Goal: Task Accomplishment & Management: Complete application form

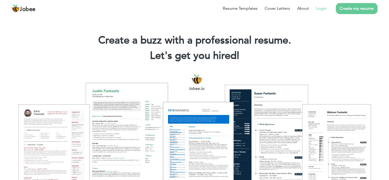
click at [325, 12] on li "Login" at bounding box center [318, 8] width 18 height 13
click at [320, 4] on li "Login" at bounding box center [318, 8] width 18 height 13
click at [319, 9] on link "Login" at bounding box center [321, 8] width 10 height 6
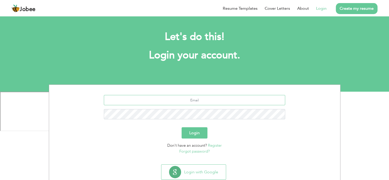
click at [203, 102] on input "text" at bounding box center [194, 100] width 181 height 10
click at [198, 97] on input "text" at bounding box center [194, 100] width 181 height 10
type input "akifnaseem2@gmail.com"
click at [182, 127] on button "Login" at bounding box center [195, 132] width 26 height 11
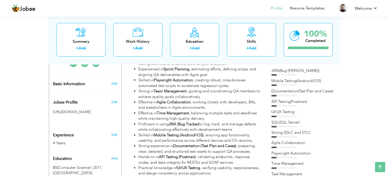
scroll to position [128, 0]
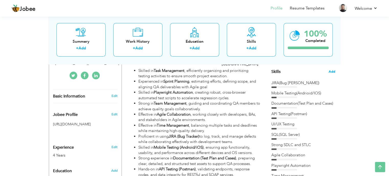
click at [332, 71] on span "Add" at bounding box center [332, 71] width 7 height 5
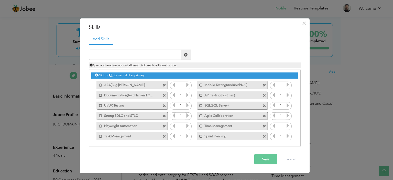
click at [163, 136] on span at bounding box center [164, 136] width 3 height 3
click at [263, 126] on span at bounding box center [264, 125] width 3 height 3
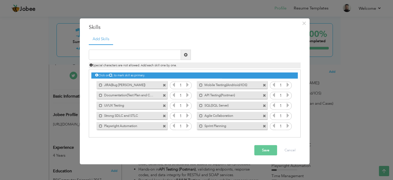
click at [264, 125] on span at bounding box center [264, 125] width 3 height 3
click at [130, 58] on input "text" at bounding box center [135, 55] width 92 height 10
type input "Black and White Box Testing"
click at [186, 56] on span at bounding box center [186, 55] width 4 height 4
click at [159, 58] on input "text" at bounding box center [135, 55] width 92 height 10
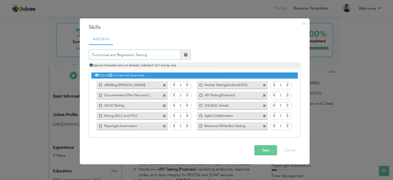
type input "Functional and Regression Testing"
click at [185, 54] on span at bounding box center [186, 55] width 4 height 4
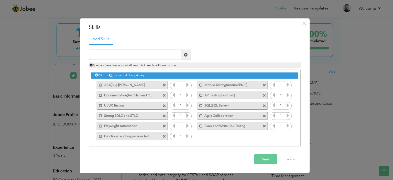
click at [137, 54] on input "text" at bounding box center [135, 55] width 92 height 10
type input "D"
type input "E"
type input "ERP and CRM"
click at [184, 54] on span at bounding box center [186, 55] width 4 height 4
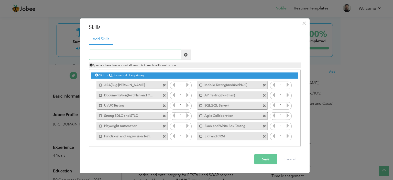
click at [132, 54] on input "text" at bounding box center [135, 55] width 92 height 10
type input "E-Com and Payments"
click at [186, 55] on span at bounding box center [186, 55] width 4 height 4
click at [267, 158] on button "Save" at bounding box center [265, 159] width 23 height 10
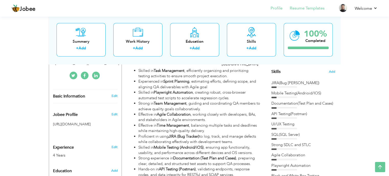
click at [301, 11] on li "Resume Templates" at bounding box center [304, 9] width 42 height 14
click at [304, 8] on link "Resume Templates" at bounding box center [307, 8] width 35 height 6
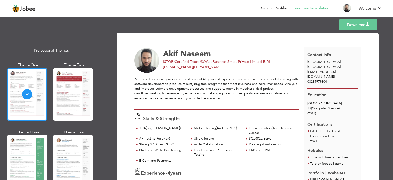
scroll to position [26, 0]
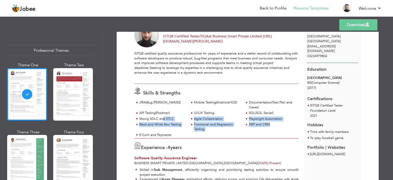
drag, startPoint x: 283, startPoint y: 134, endPoint x: 162, endPoint y: 120, distance: 122.4
click at [162, 120] on div "JIRA(Bug Tacker) Mobile Testing(Andrioid/IOS) Documentation(Test Plan and Cases)" at bounding box center [216, 119] width 164 height 38
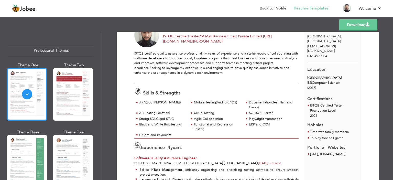
click at [149, 107] on div at bounding box center [216, 105] width 164 height 10
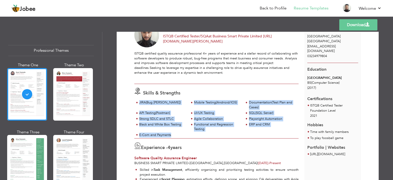
drag, startPoint x: 139, startPoint y: 102, endPoint x: 182, endPoint y: 134, distance: 53.6
click at [182, 134] on div "JIRA(Bug Tacker) Mobile Testing(Andrioid/IOS) Documentation(Test Plan and Cases)" at bounding box center [216, 119] width 164 height 38
copy div "JIRA(Bug Tacker) Mobile Testing(Andrioid/IOS) Documentation(Test Plan and Cases…"
click at [278, 9] on link "Back to Profile" at bounding box center [273, 8] width 27 height 6
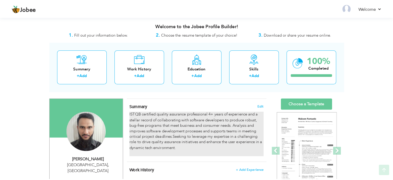
scroll to position [102, 0]
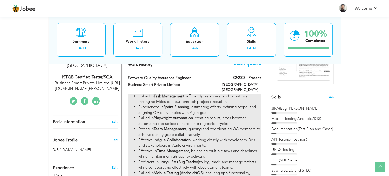
click at [196, 118] on li "Skilled in Playwright Automation , creating robust, cross-browser automated tes…" at bounding box center [199, 120] width 122 height 11
type input "Software Quality Assurance Engineer"
type input "Business Smart Private Limited"
type input "02/2023"
type input "[GEOGRAPHIC_DATA]"
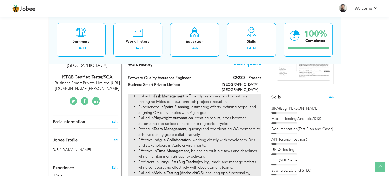
type input "[GEOGRAPHIC_DATA]"
checkbox input "true"
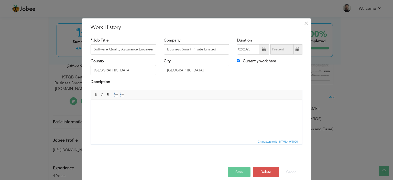
scroll to position [0, 0]
drag, startPoint x: 198, startPoint y: 120, endPoint x: 195, endPoint y: 124, distance: 4.9
click at [197, 115] on html at bounding box center [196, 108] width 211 height 16
click at [305, 22] on span "×" at bounding box center [306, 22] width 4 height 9
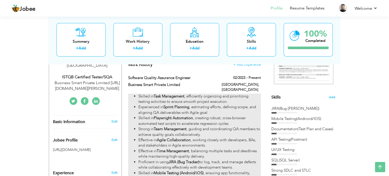
click at [214, 106] on li "Experienced in Sprint Planning , estimating efforts, defining scope, and aligni…" at bounding box center [199, 109] width 122 height 11
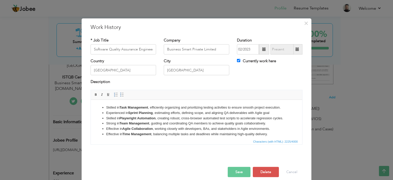
click at [209, 121] on li "Skilled in Playwright Automation , creating robust, cross-browser automated tes…" at bounding box center [196, 117] width 181 height 5
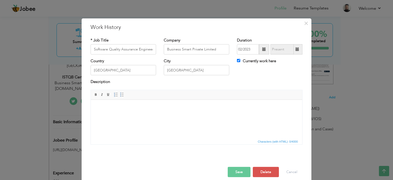
scroll to position [123, 0]
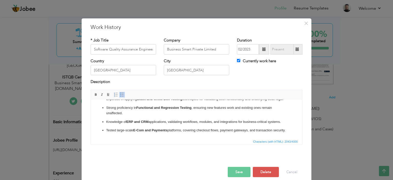
click at [123, 122] on p "Knowledge of ERP and CRM applications, validating workflows, modules, and integ…" at bounding box center [196, 121] width 181 height 5
click at [120, 94] on span at bounding box center [122, 95] width 4 height 4
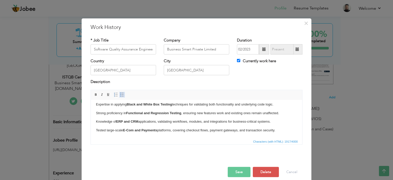
click at [120, 94] on span at bounding box center [122, 95] width 4 height 4
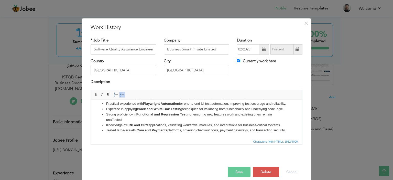
click at [130, 114] on li "Strong proficiency in Functional and Regression Testing , ensuring new features…" at bounding box center [196, 117] width 181 height 11
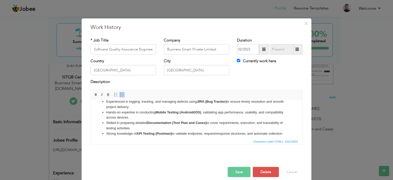
scroll to position [0, 0]
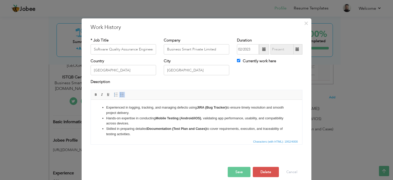
click at [167, 113] on li "Experienced in logging, tracking, and managing defects using JIRA (Bug Tracker)…" at bounding box center [196, 110] width 181 height 11
click at [169, 118] on strong "Mobile Testing (Android/iOS)" at bounding box center [179, 118] width 46 height 4
click at [167, 126] on li "Skilled in preparing detailed Documentation (Test Plan and Cases) to cover requ…" at bounding box center [196, 131] width 181 height 11
click at [156, 117] on li "Hands-on expertise in conducting Mobile Testing (Android/iOS) , validating app …" at bounding box center [196, 120] width 181 height 11
drag, startPoint x: 170, startPoint y: 118, endPoint x: 157, endPoint y: 117, distance: 13.9
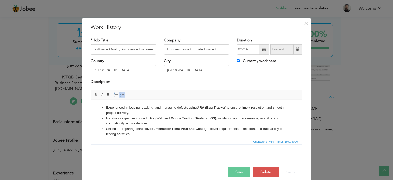
click at [157, 117] on li "Hands-on expertise in conducting Web and Mobile Testing (Android/iOS) , validat…" at bounding box center [196, 120] width 181 height 11
click at [214, 122] on li "Hands-on expertise in conducting Web and Mobile Testing (Android/iOS) , validat…" at bounding box center [196, 120] width 181 height 11
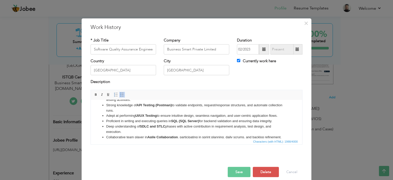
scroll to position [26, 0]
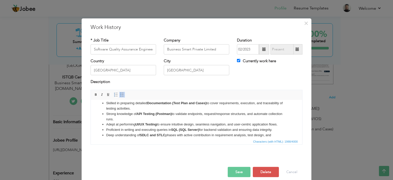
click at [187, 127] on li "Proficient in writing and executing queries in SQL (SQL Server) for backend val…" at bounding box center [196, 129] width 181 height 5
drag, startPoint x: 277, startPoint y: 131, endPoint x: 104, endPoint y: 126, distance: 173.6
click ul "Experienced in logging, tracking, and managing defects using JIRA (Bug Tracker)…"
click at [140, 127] on li "Proficient in writing and executing queries in SQL (SQL Server) for backend val…" at bounding box center [196, 129] width 181 height 5
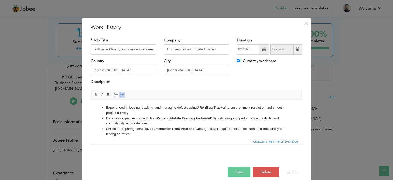
click at [159, 116] on strong "Web and" at bounding box center [163, 118] width 14 height 4
click at [157, 121] on li "Hands-on expertise in conducting Web and Mobile Testing (Android/iOS) , validat…" at bounding box center [196, 120] width 181 height 11
click at [186, 108] on li "Experienced in logging, tracking, and managing defects using JIRA (Bug Tracker)…" at bounding box center [196, 110] width 181 height 11
click at [185, 112] on li "Experienced in logging, tracking, and managing defects using JIRA (Bug Tracker)…" at bounding box center [196, 110] width 181 height 11
click at [180, 122] on li "Hands-on expertise in conducting Web and Mobile Testing (Android/iOS) , validat…" at bounding box center [196, 120] width 181 height 11
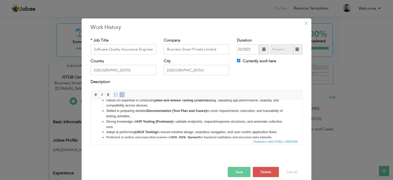
scroll to position [26, 0]
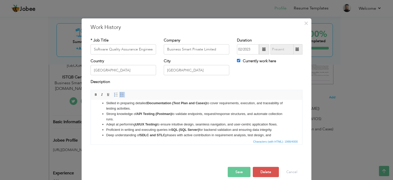
click at [171, 119] on li "Strong knowledge of API Testing (Postman) to validate endpoints, request/respon…" at bounding box center [196, 116] width 181 height 11
drag, startPoint x: 138, startPoint y: 120, endPoint x: 104, endPoint y: 115, distance: 34.4
click ul "Experienced in logging, tracking, and managing defects using JIRA (Bug Tracker)…"
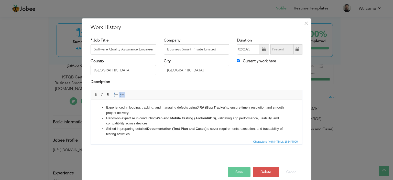
scroll to position [0, 0]
click at [149, 111] on li "Experienced in logging, tracking, and managing defects using JIRA (Bug Tracker)…" at bounding box center [196, 110] width 181 height 11
drag, startPoint x: 153, startPoint y: 125, endPoint x: 153, endPoint y: 122, distance: 3.1
click at [153, 125] on li "Strong knowledge of API Testing (Postman) to validate endpoints, request/respon…" at bounding box center [196, 120] width 181 height 11
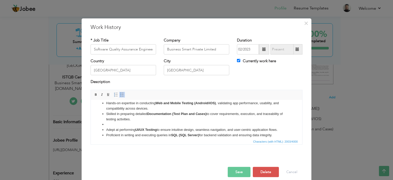
click at [160, 115] on strong "Documentation (Test Plan and Cases)" at bounding box center [176, 114] width 59 height 4
click at [167, 132] on li "Adept at performing UI/UX Testing to ensure intuitive design, seamless navigati…" at bounding box center [196, 129] width 181 height 5
drag, startPoint x: 275, startPoint y: 135, endPoint x: 97, endPoint y: 132, distance: 178.4
click ul "Experienced in logging, tracking, and managing defects using JIRA (Bug Tracker)…"
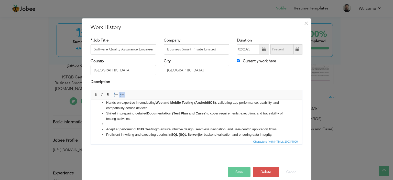
click at [152, 133] on li "Proficient in writing and executing queries in SQL (SQL Server) for backend val…" at bounding box center [196, 134] width 181 height 5
drag, startPoint x: 284, startPoint y: 135, endPoint x: 99, endPoint y: 132, distance: 184.3
click ul "Experienced in logging, tracking, and managing defects using JIRA (Bug Tracker)…"
click at [132, 122] on li at bounding box center [196, 123] width 181 height 5
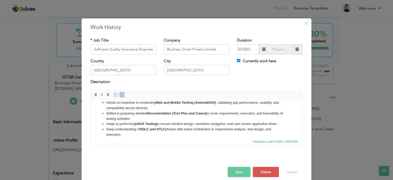
click at [153, 108] on li "Hands-on expertise in conducting Web and Mobile Testing (Android/iOS) , validat…" at bounding box center [196, 105] width 181 height 11
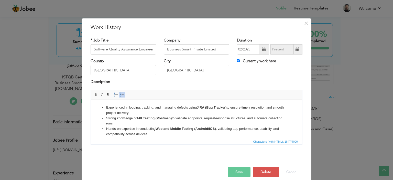
scroll to position [26, 0]
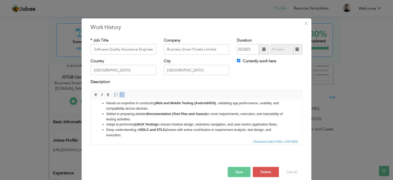
click at [152, 108] on li "Hands-on expertise in conducting Web and Mobile Testing (Android/iOS) , validat…" at bounding box center [196, 105] width 181 height 11
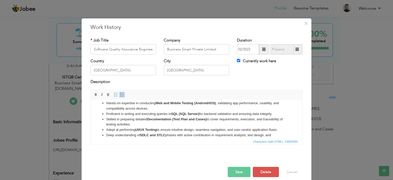
click at [177, 114] on strong "SQL (SQL Server)" at bounding box center [185, 114] width 28 height 4
click at [177, 116] on li "Proficient in writing and executing queries in SQL (SQL Server) for backend val…" at bounding box center [196, 113] width 181 height 5
click at [161, 130] on li "Adept at performing UI/UX Testing to ensure intuitive design, seamless navigati…" at bounding box center [196, 129] width 181 height 5
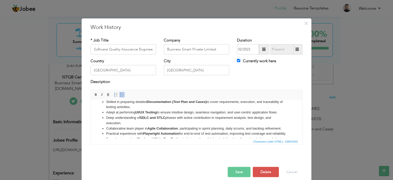
scroll to position [51, 0]
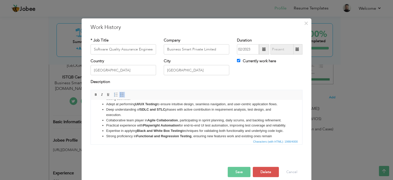
drag, startPoint x: 125, startPoint y: 131, endPoint x: 101, endPoint y: 125, distance: 24.9
click at [101, 125] on ul "Experienced in logging, tracking, and managing defects using JIRA (Bug Tracker)…" at bounding box center [196, 103] width 201 height 101
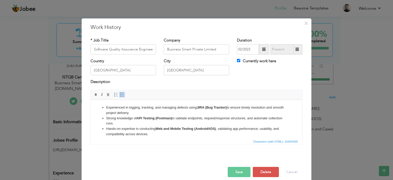
click at [173, 114] on li "Experienced in logging, tracking, and managing defects using JIRA (Bug Tracker)…" at bounding box center [196, 110] width 181 height 11
drag, startPoint x: 173, startPoint y: 116, endPoint x: 173, endPoint y: 122, distance: 5.6
click at [173, 117] on li "Strong knowledge of API Testing (Postman) to validate endpoints, request/respon…" at bounding box center [196, 120] width 181 height 11
click at [173, 124] on li "Strong knowledge of API Testing (Postman) to validate endpoints, request/respon…" at bounding box center [196, 120] width 181 height 11
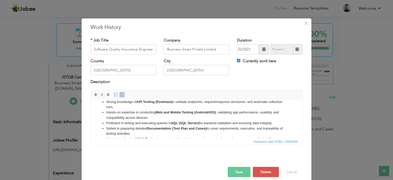
scroll to position [26, 0]
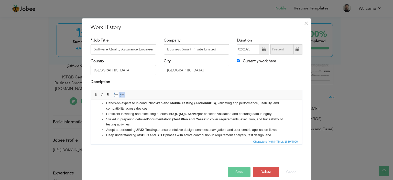
click at [188, 113] on strong "SQL (SQL Server)" at bounding box center [185, 114] width 28 height 4
click at [155, 110] on li "Hands-on expertise in conducting Web and Mobile Testing (Android/iOS) , validat…" at bounding box center [196, 105] width 181 height 11
click at [189, 113] on strong "SQL (SQL Server)" at bounding box center [185, 114] width 28 height 4
click at [279, 110] on li "Hands-on expertise in conducting Web and Mobile Testing (Android/iOS) , validat…" at bounding box center [196, 105] width 181 height 11
click at [277, 114] on li "Proficient in writing and executing queries in SQL (SQL Server) for backend val…" at bounding box center [196, 113] width 181 height 5
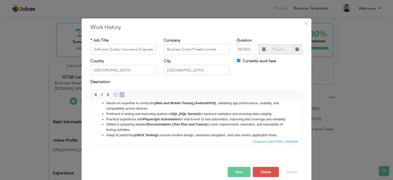
scroll to position [51, 0]
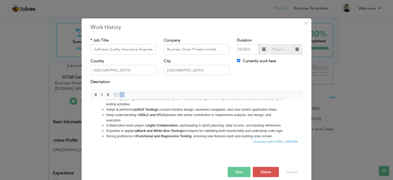
click at [163, 112] on li "Adept at performing UI/UX Testing to ensure intuitive design, seamless navigati…" at bounding box center [196, 109] width 181 height 5
click at [163, 116] on strong "SDLC and STLC" at bounding box center [153, 115] width 26 height 4
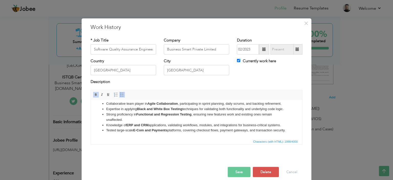
click at [167, 112] on li "Expertise in applying Black and White Box Testing techniques for validating bot…" at bounding box center [196, 108] width 181 height 5
click at [215, 106] on li "Collaborative team player in Agile Collaboration , participating in sprint plan…" at bounding box center [196, 103] width 181 height 5
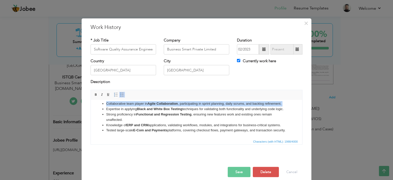
click at [215, 106] on li "Collaborative team player in Agile Collaboration , participating in sprint plan…" at bounding box center [196, 103] width 181 height 5
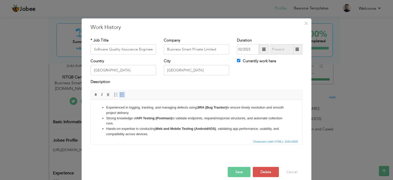
scroll to position [26, 0]
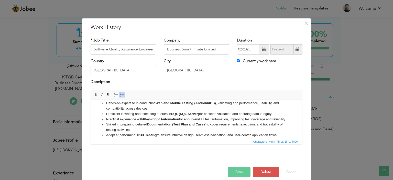
click at [190, 110] on li "Hands-on expertise in conducting Web and Mobile Testing (Android/iOS) , validat…" at bounding box center [196, 105] width 181 height 11
click at [187, 117] on li "Practical experience with Playwright Automation for end-to-end UI test automati…" at bounding box center [196, 118] width 181 height 5
click at [124, 122] on li "Practical experience with Playwright Automation for end-to-end UI test automati…" at bounding box center [196, 118] width 181 height 5
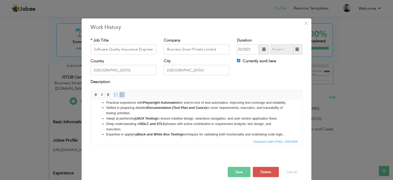
scroll to position [51, 0]
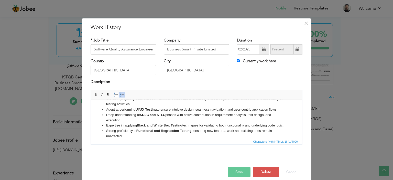
click at [136, 107] on li "Skilled in preparing detailed Documentation (Test Plan and Cases) to cover requ…" at bounding box center [196, 101] width 181 height 11
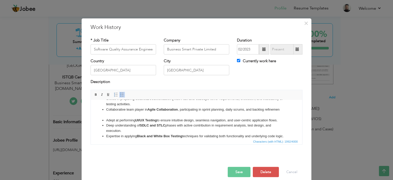
click at [110, 120] on ul "Experienced in logging, tracking, and managing defects using JIRA (Bug Tracker)…" at bounding box center [196, 106] width 201 height 106
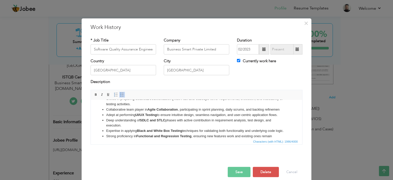
click at [148, 123] on li "Deep understanding of SDLC and STLC phases with active contribution in requirem…" at bounding box center [196, 122] width 181 height 11
click at [148, 122] on strong "SDLC and STLC" at bounding box center [153, 120] width 26 height 4
click at [155, 138] on span "Characters (with HTML): 1986/4000" at bounding box center [196, 141] width 211 height 6
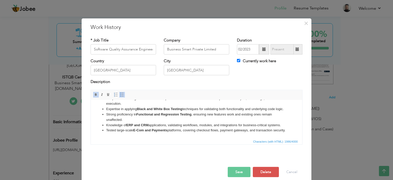
click at [159, 116] on strong "Functional and Regression Testing" at bounding box center [163, 114] width 55 height 4
click at [150, 128] on li "Knowledge of ERP and CRM applications, validating workflows, modules, and integ…" at bounding box center [196, 124] width 181 height 5
click at [151, 128] on li "Tested large-scale E-Com and Payments platforms, covering checkout flows, payme…" at bounding box center [196, 129] width 181 height 5
click at [183, 127] on li "Tested large-scale E-Com and Payments platforms, covering checkout flows, payme…" at bounding box center [196, 129] width 181 height 5
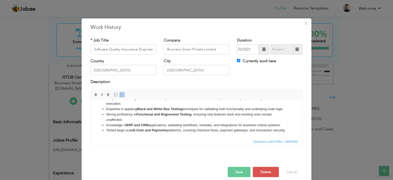
click at [161, 127] on li "Tested large-scale E-Com and Payments platforms, covering checkout flows, payme…" at bounding box center [196, 129] width 181 height 5
click at [177, 127] on li "Tested large-scale E-Com and Payments platforms, covering checkout flows, payme…" at bounding box center [196, 129] width 181 height 5
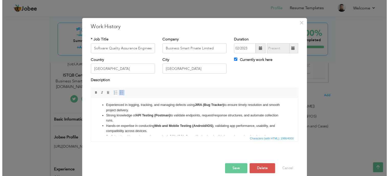
scroll to position [0, 0]
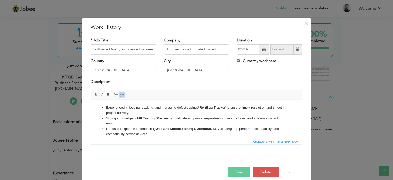
click at [236, 172] on button "Save" at bounding box center [239, 172] width 23 height 10
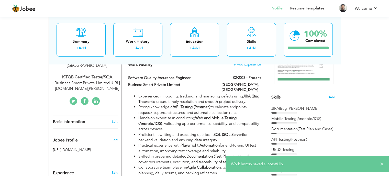
click at [330, 97] on span "Add" at bounding box center [332, 97] width 7 height 5
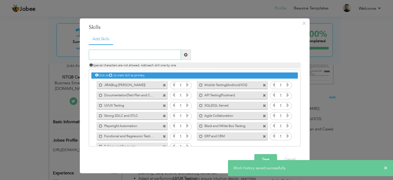
click at [143, 56] on input "text" at bounding box center [135, 55] width 92 height 10
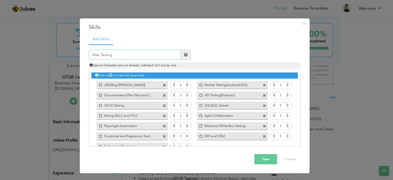
type input "Web Testing"
click at [184, 54] on span at bounding box center [186, 55] width 4 height 4
drag, startPoint x: 272, startPoint y: 160, endPoint x: 270, endPoint y: 156, distance: 4.2
click at [272, 160] on button "Save" at bounding box center [265, 159] width 23 height 10
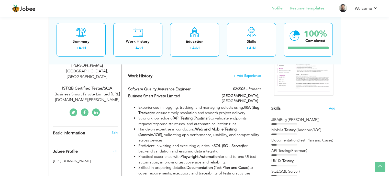
scroll to position [77, 0]
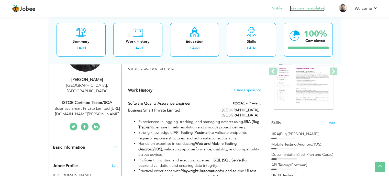
click at [314, 9] on link "Resume Templates" at bounding box center [307, 8] width 35 height 6
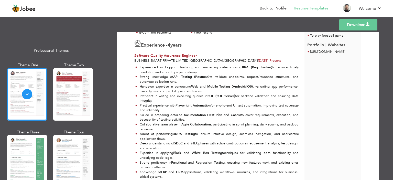
scroll to position [179, 0]
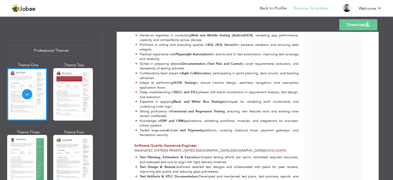
click at [371, 24] on link "Download" at bounding box center [358, 24] width 38 height 11
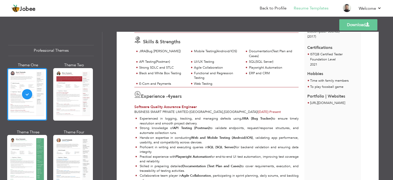
scroll to position [0, 0]
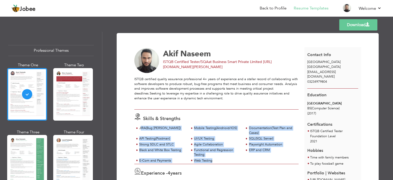
drag, startPoint x: 140, startPoint y: 128, endPoint x: 213, endPoint y: 161, distance: 81.1
click at [213, 161] on div "JIRA(Bug [PERSON_NAME]) Mobile Testing(Andrioid/IOS) Documentation(Test Plan an…" at bounding box center [216, 145] width 164 height 38
copy div "IRA(Bug [PERSON_NAME]) Mobile Testing(Andrioid/IOS) Documentation(Test Plan and…"
